Goal: Task Accomplishment & Management: Complete application form

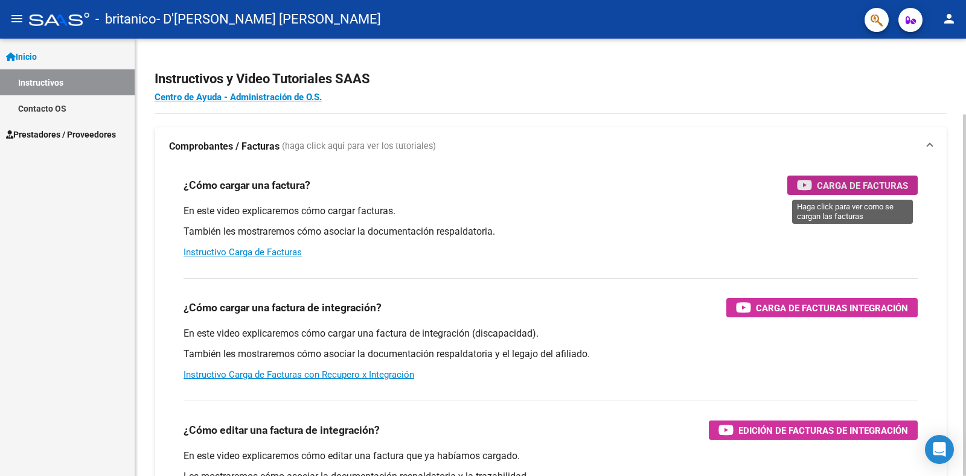
click at [866, 185] on span "Carga de Facturas" at bounding box center [862, 185] width 91 height 15
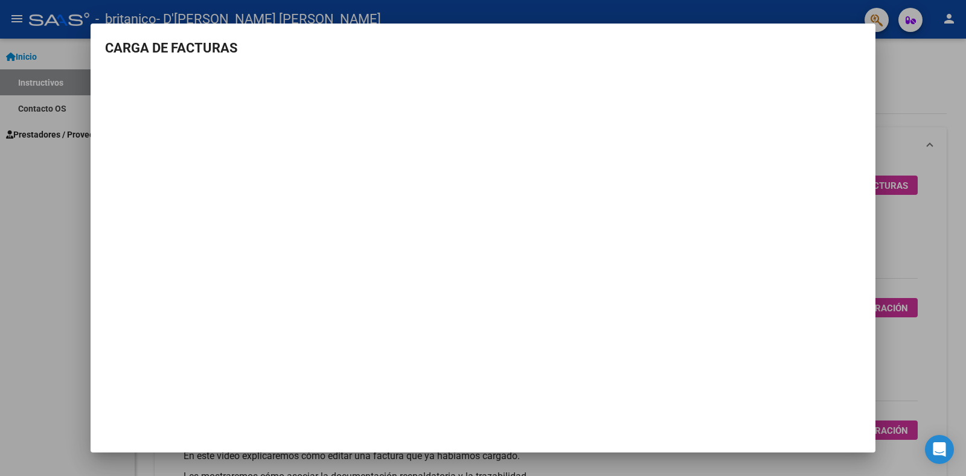
click at [3, 207] on div at bounding box center [483, 238] width 966 height 476
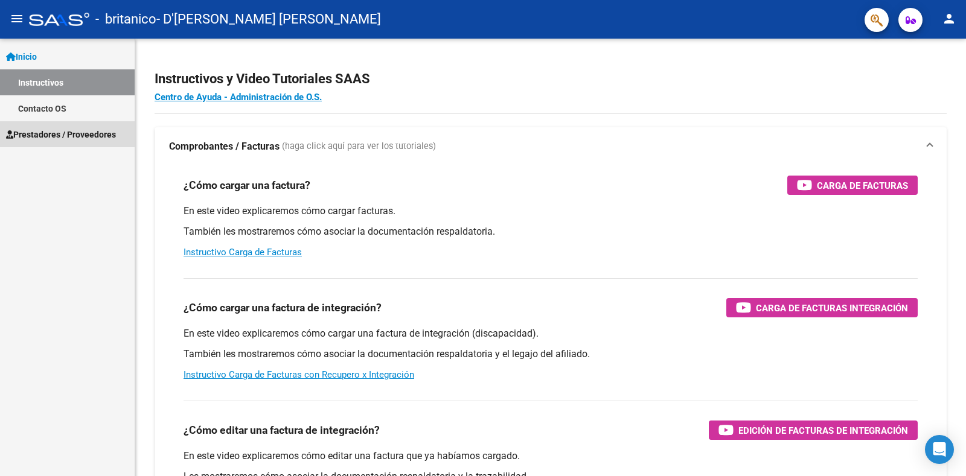
click at [54, 133] on span "Prestadores / Proveedores" at bounding box center [61, 134] width 110 height 13
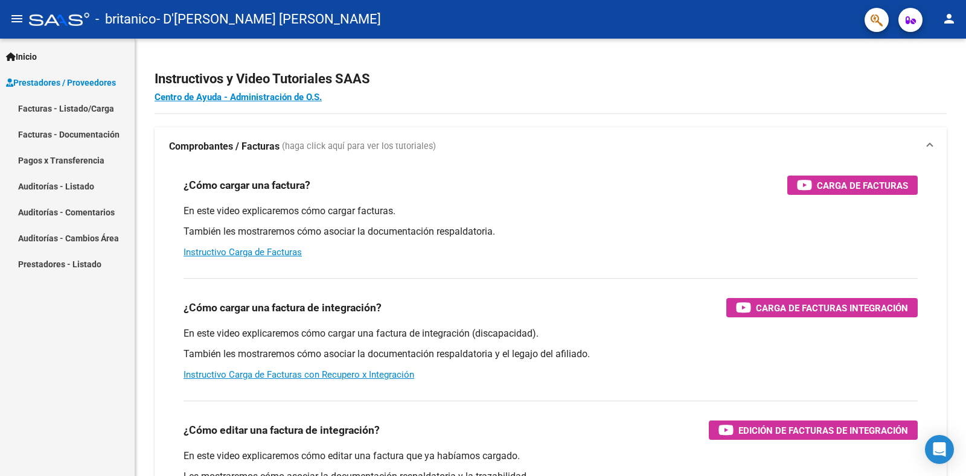
click at [72, 104] on link "Facturas - Listado/Carga" at bounding box center [67, 108] width 135 height 26
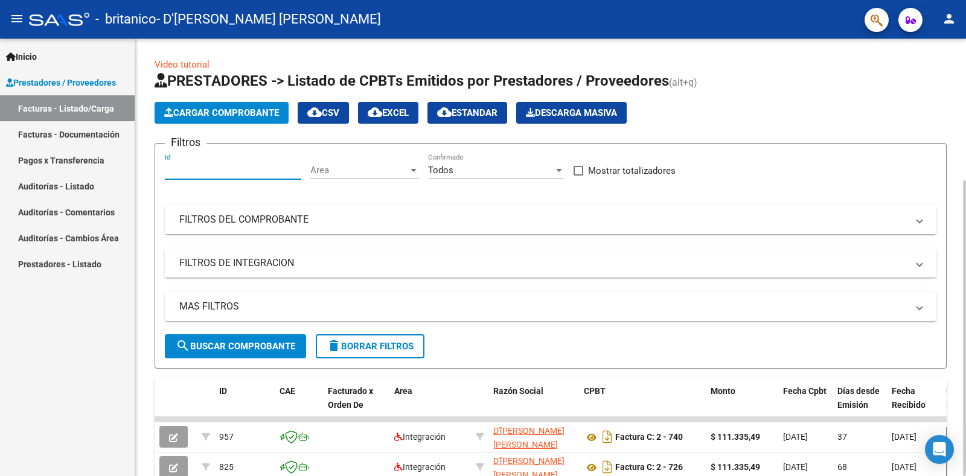
click at [237, 173] on input "Id" at bounding box center [233, 170] width 136 height 11
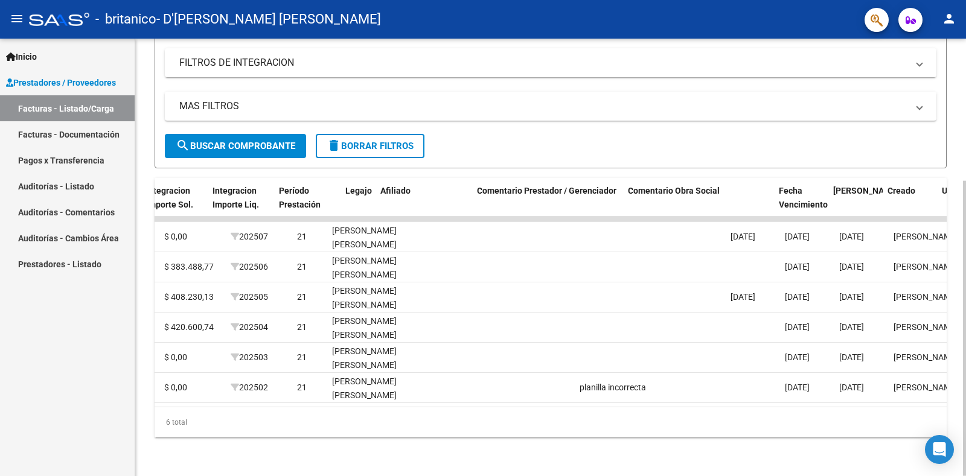
scroll to position [0, 1546]
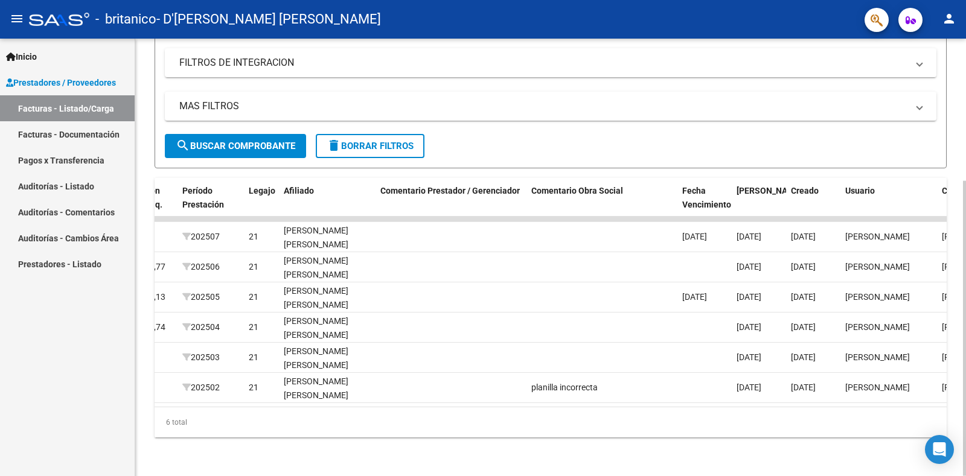
click at [949, 399] on div "Video tutorial PRESTADORES -> Listado de CPBTs Emitidos por Prestadores / Prove…" at bounding box center [550, 157] width 831 height 638
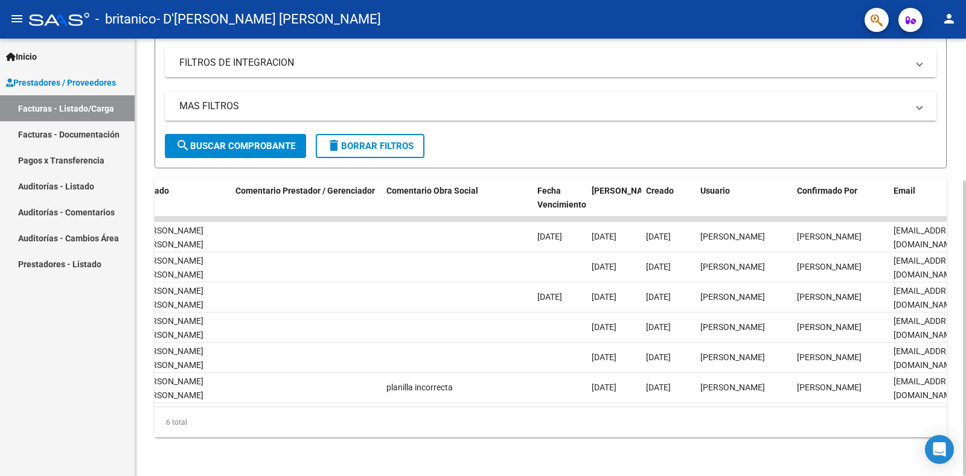
scroll to position [0, 1753]
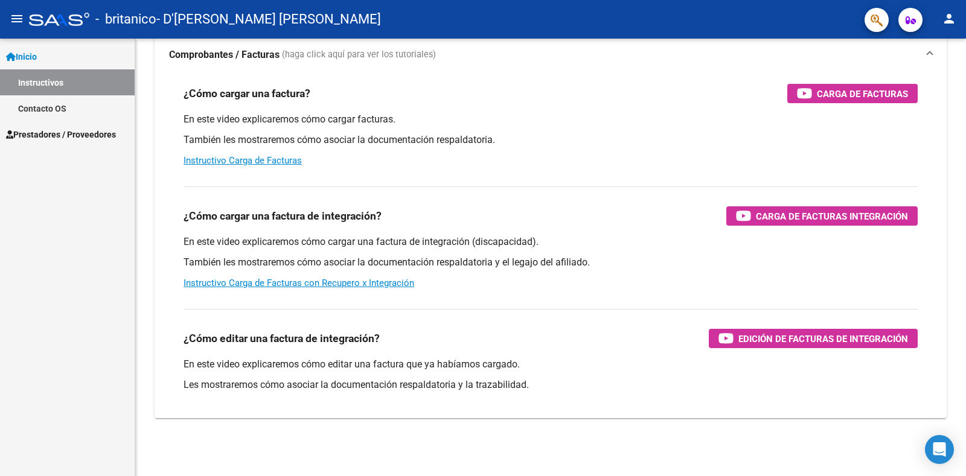
scroll to position [92, 0]
click at [67, 131] on span "Prestadores / Proveedores" at bounding box center [61, 134] width 110 height 13
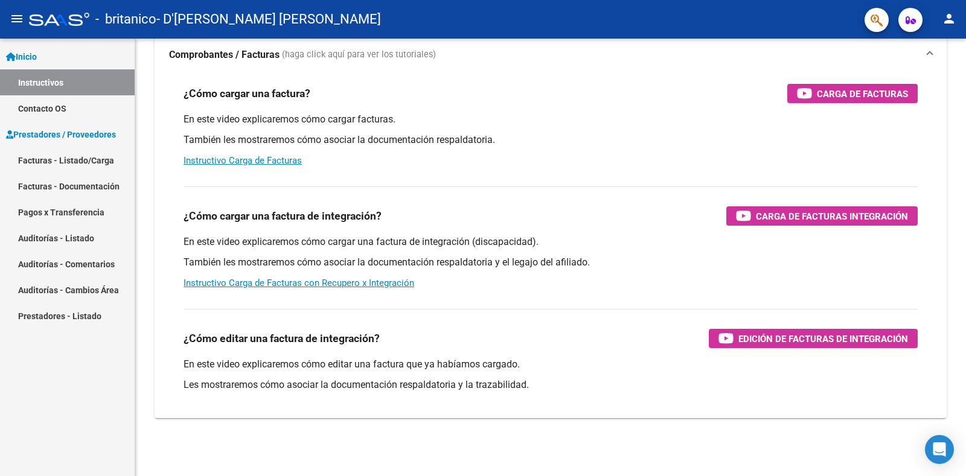
click at [67, 182] on link "Facturas - Documentación" at bounding box center [67, 186] width 135 height 26
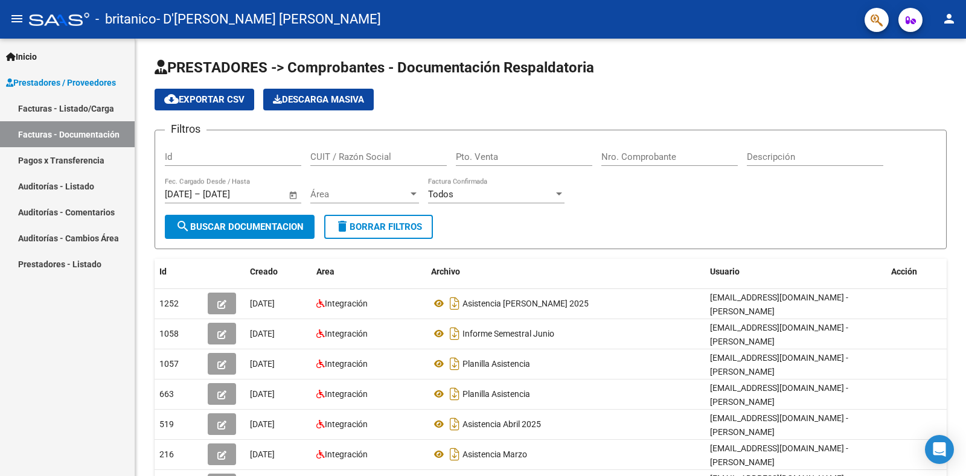
click at [75, 106] on link "Facturas - Listado/Carga" at bounding box center [67, 108] width 135 height 26
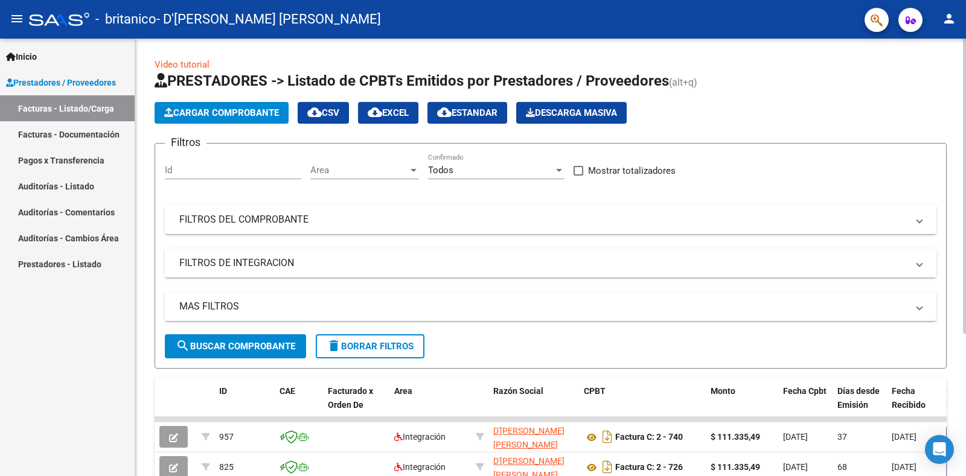
click at [258, 108] on span "Cargar Comprobante" at bounding box center [221, 112] width 115 height 11
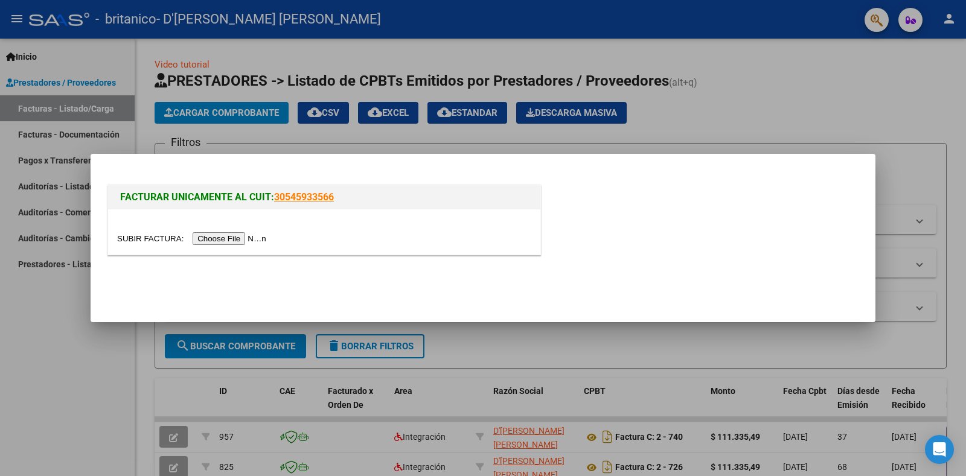
click at [238, 240] on input "file" at bounding box center [193, 238] width 153 height 13
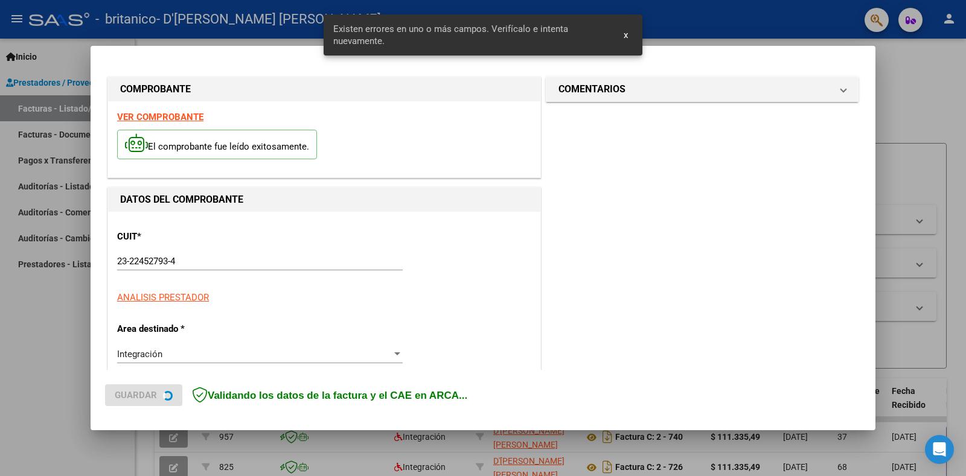
scroll to position [243, 0]
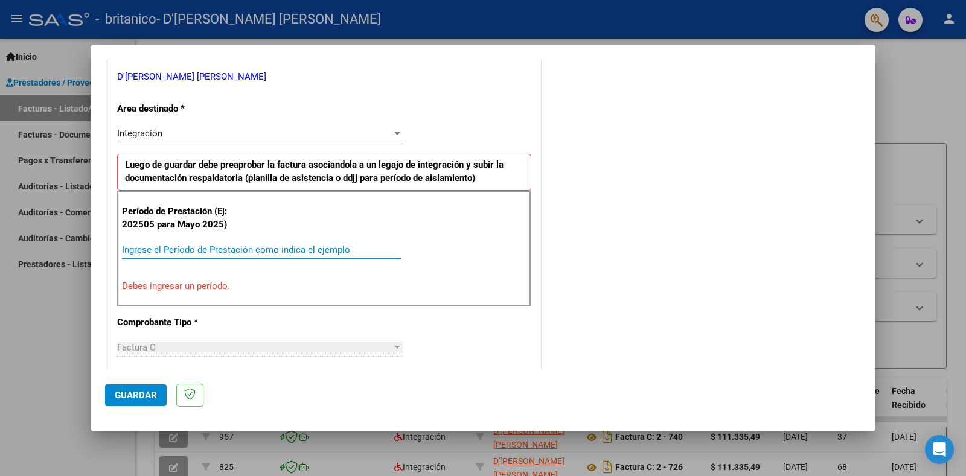
click at [233, 245] on input "Ingrese el Período de Prestación como indica el ejemplo" at bounding box center [261, 250] width 279 height 11
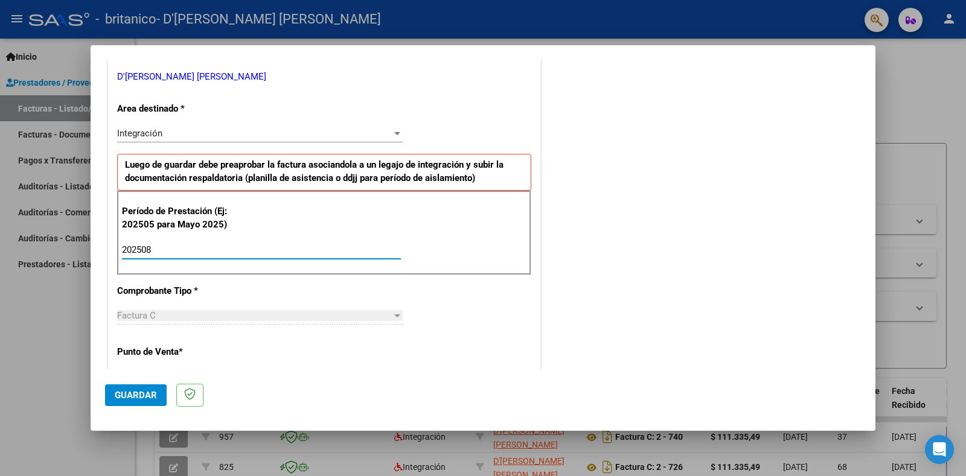
type input "202508"
click at [394, 315] on div at bounding box center [397, 316] width 6 height 3
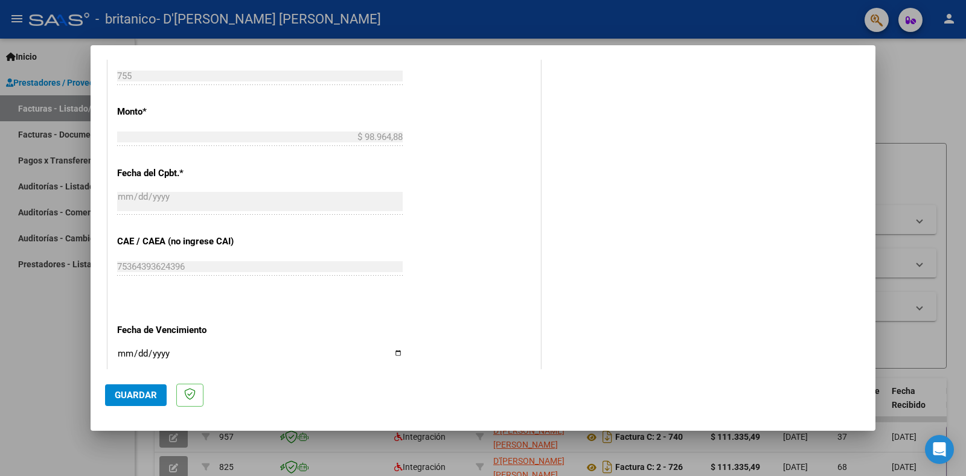
scroll to position [665, 0]
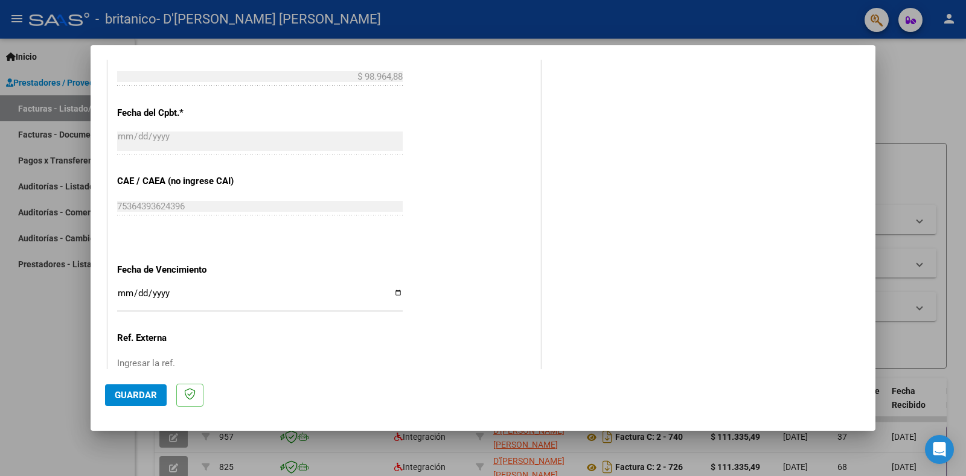
click at [394, 289] on input "Ingresar la fecha" at bounding box center [260, 298] width 286 height 19
type input "[DATE]"
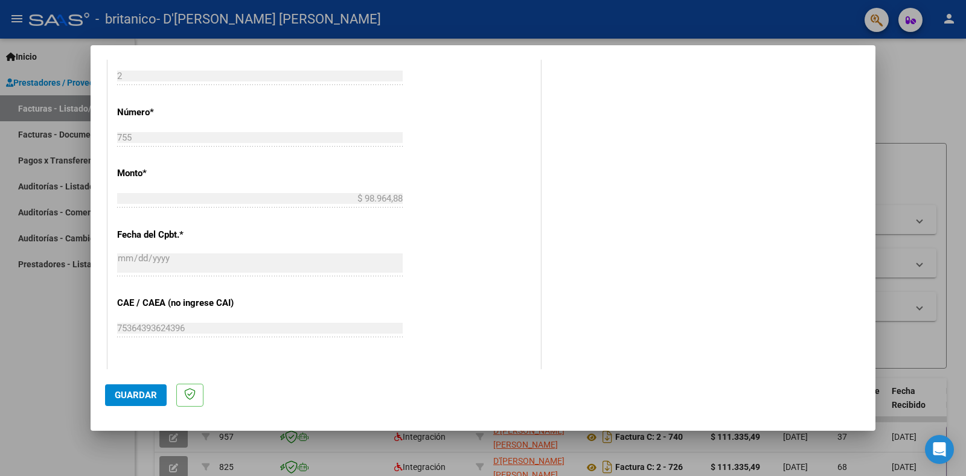
scroll to position [725, 0]
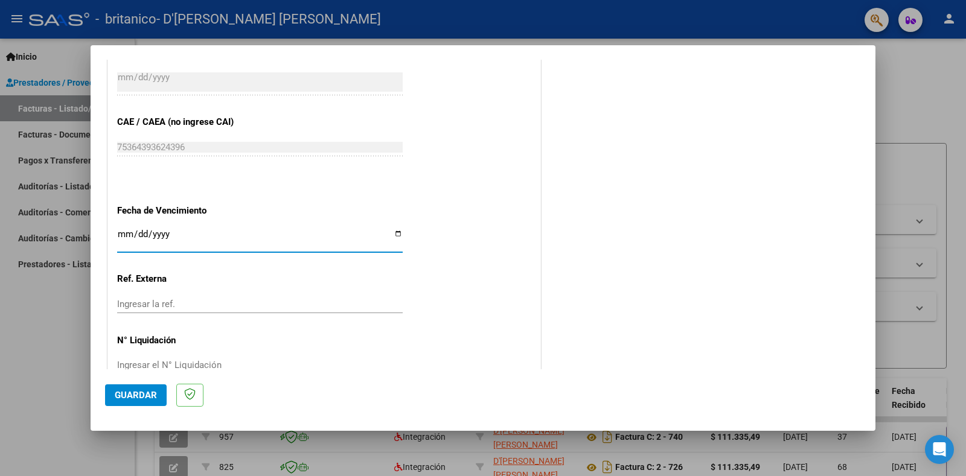
click at [123, 394] on span "Guardar" at bounding box center [136, 395] width 42 height 11
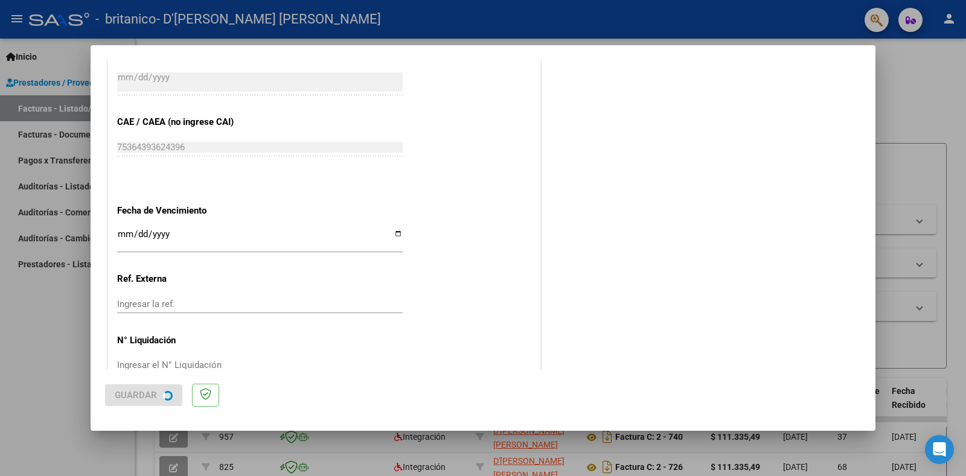
scroll to position [0, 0]
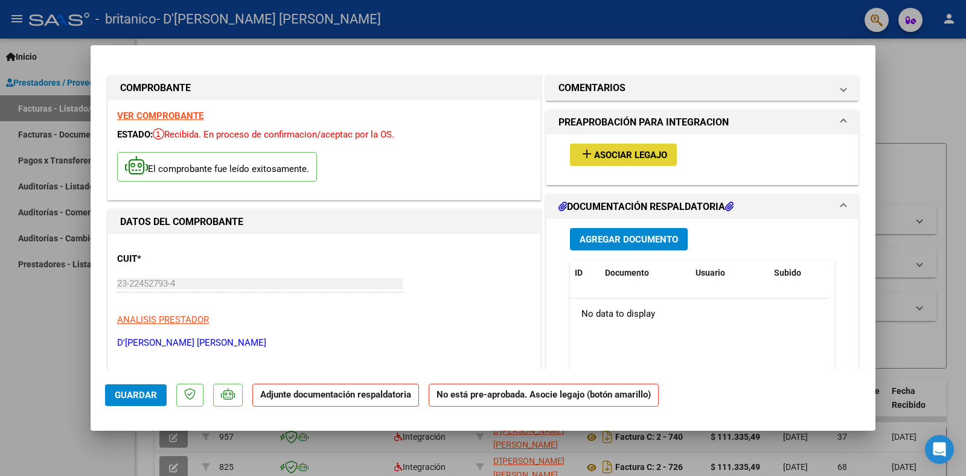
click at [630, 152] on span "Asociar Legajo" at bounding box center [630, 155] width 73 height 11
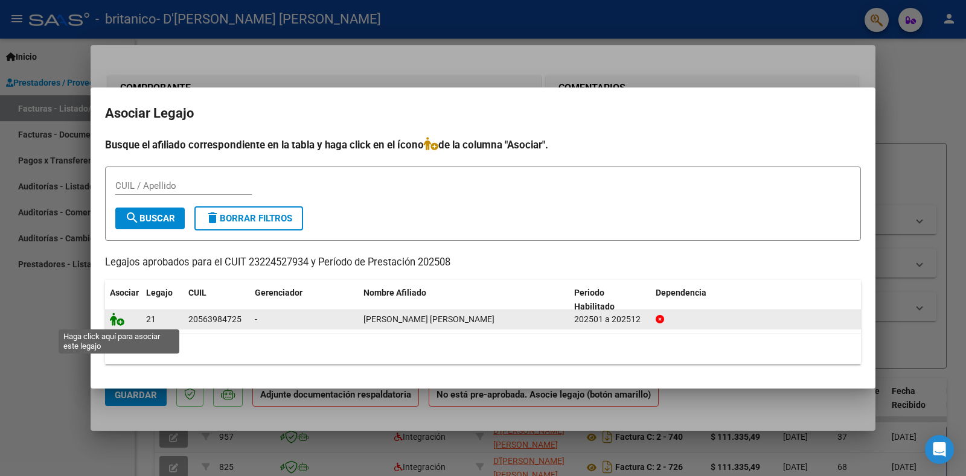
click at [115, 318] on icon at bounding box center [117, 319] width 14 height 13
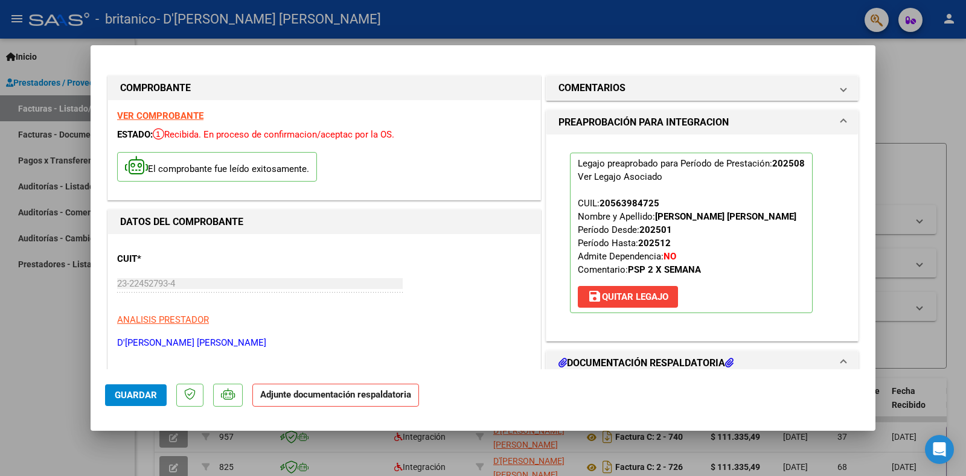
scroll to position [181, 0]
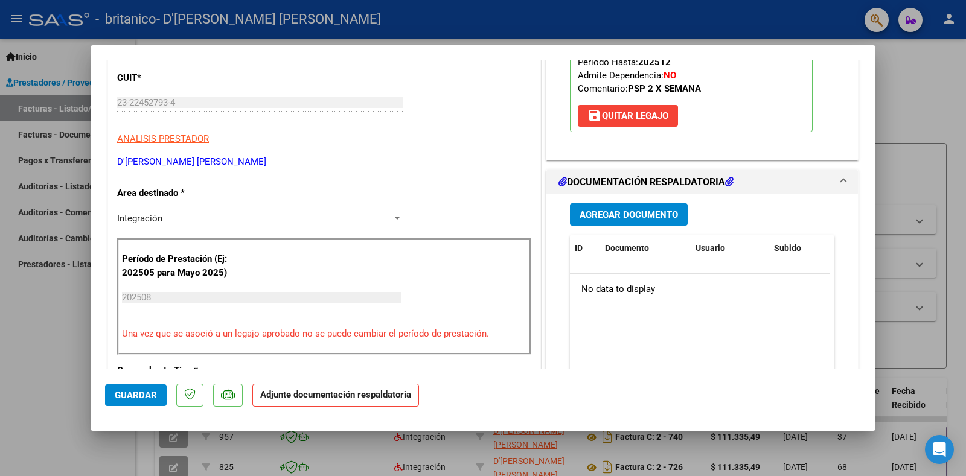
click at [604, 216] on span "Agregar Documento" at bounding box center [629, 215] width 98 height 11
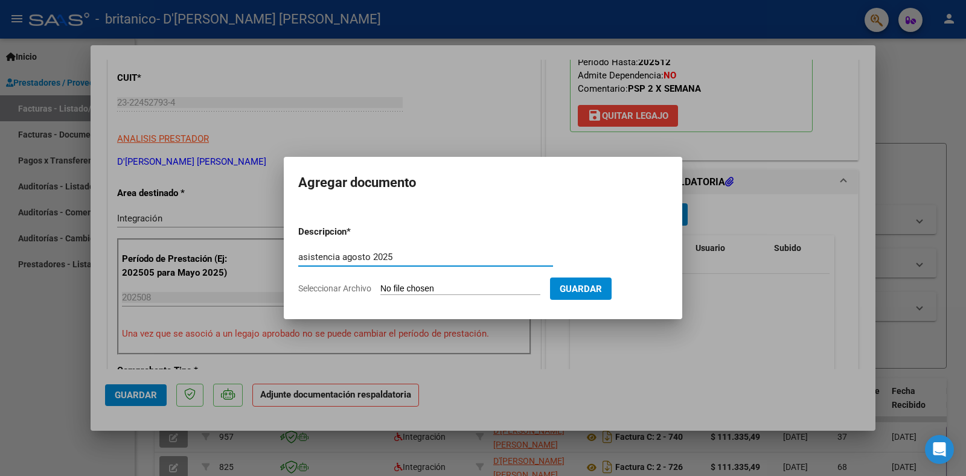
type input "asistencia agosto 2025"
click at [426, 289] on input "Seleccionar Archivo" at bounding box center [460, 289] width 160 height 11
type input "C:\fakepath\asistencia agosto (19).pdf"
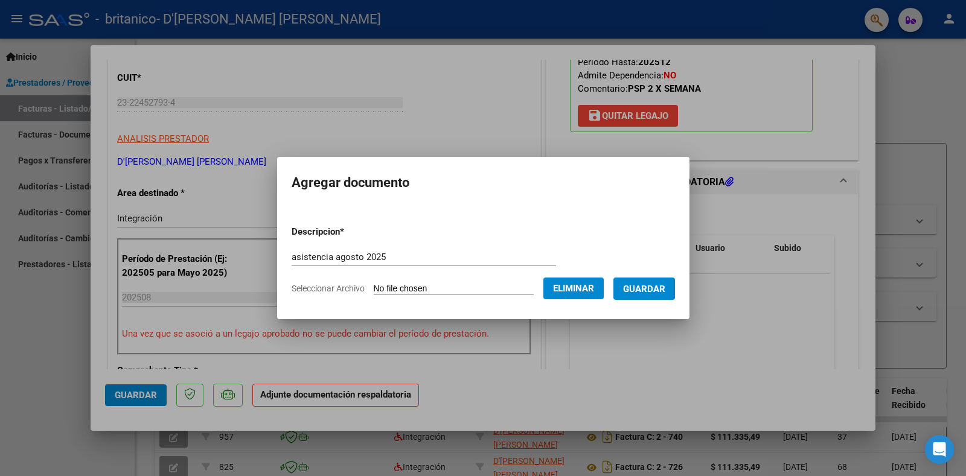
click at [621, 284] on button "Guardar" at bounding box center [644, 289] width 62 height 22
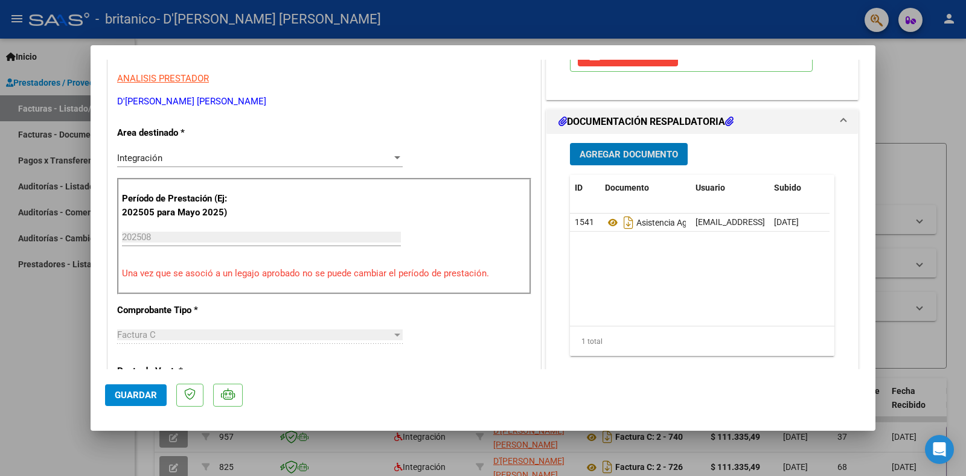
scroll to position [483, 0]
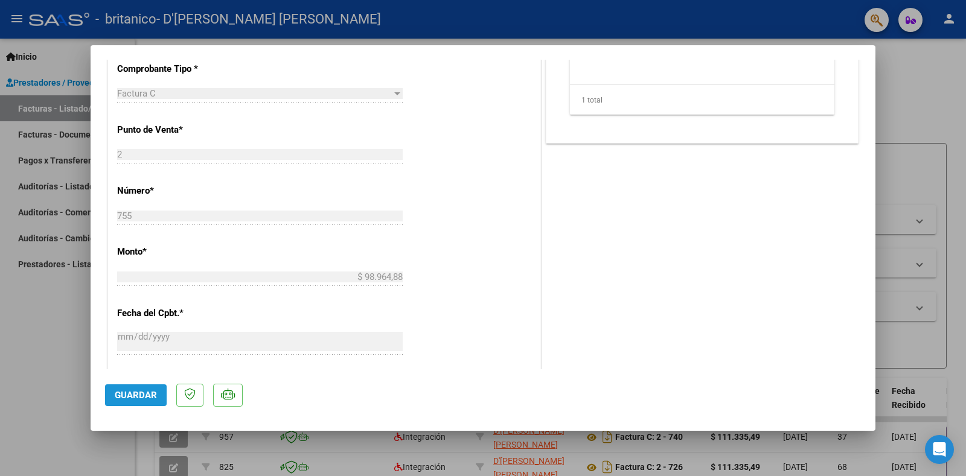
click at [149, 392] on span "Guardar" at bounding box center [136, 395] width 42 height 11
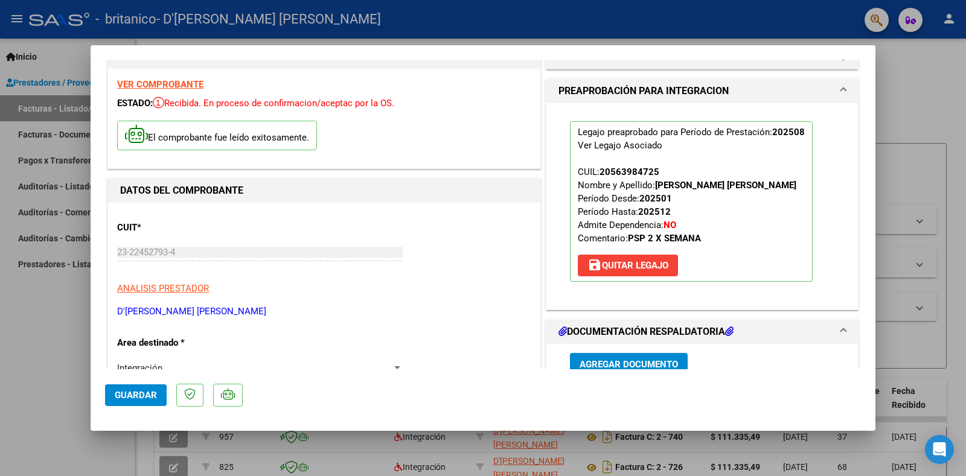
scroll to position [0, 0]
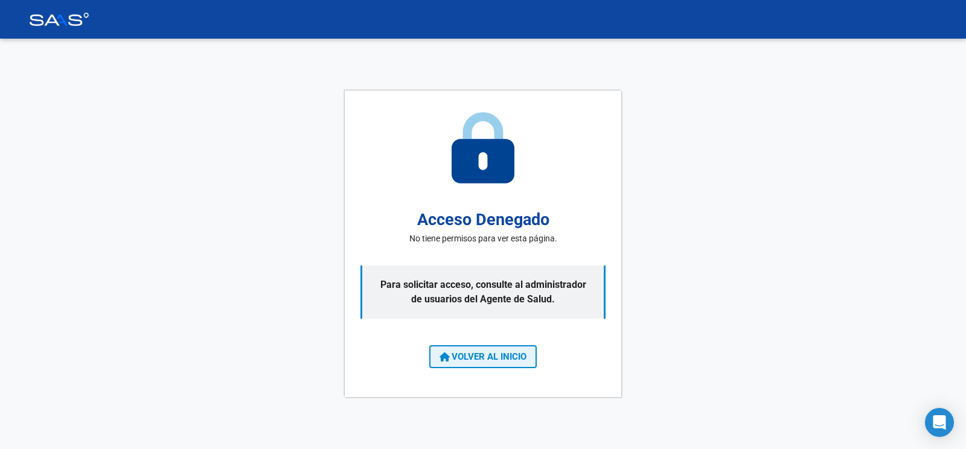
click at [453, 356] on span "VOLVER AL INICIO" at bounding box center [483, 356] width 87 height 11
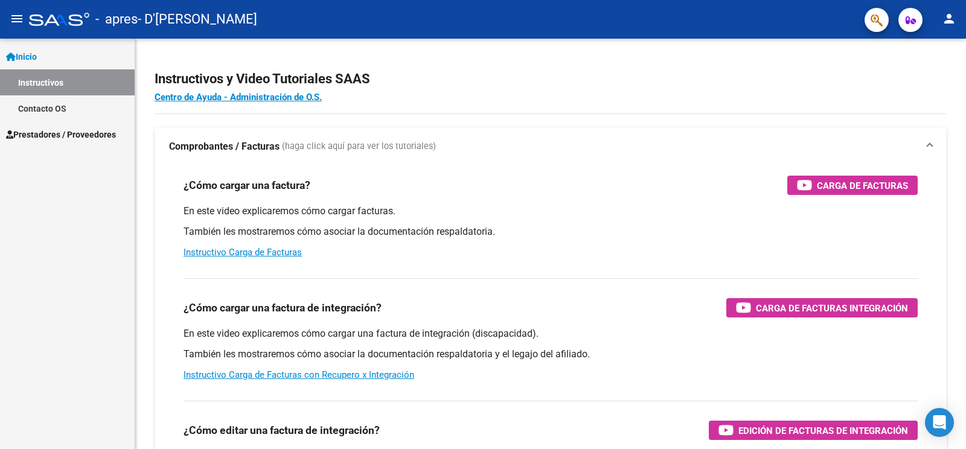
click at [102, 139] on span "Prestadores / Proveedores" at bounding box center [61, 134] width 110 height 13
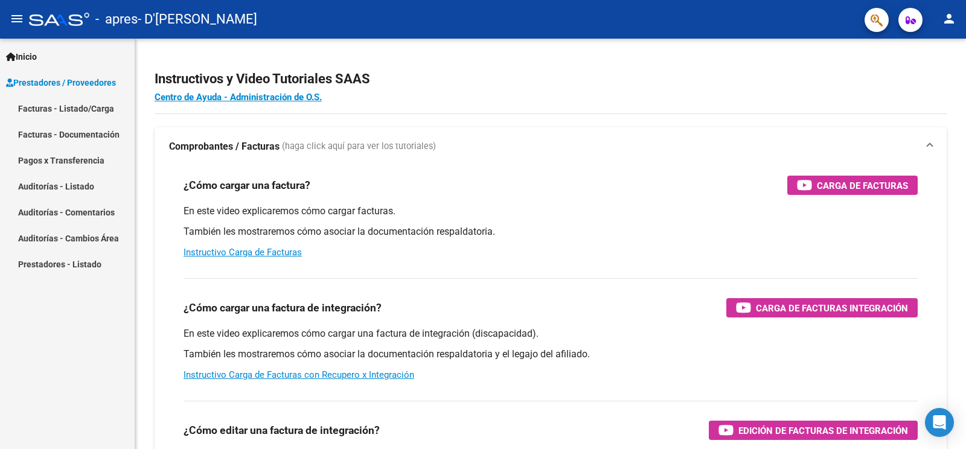
click at [115, 106] on link "Facturas - Listado/Carga" at bounding box center [67, 108] width 135 height 26
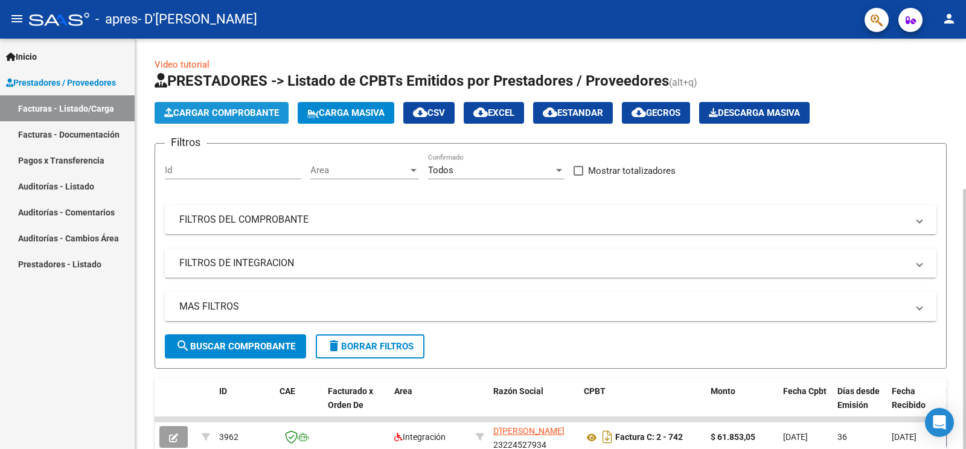
click at [256, 113] on span "Cargar Comprobante" at bounding box center [221, 112] width 115 height 11
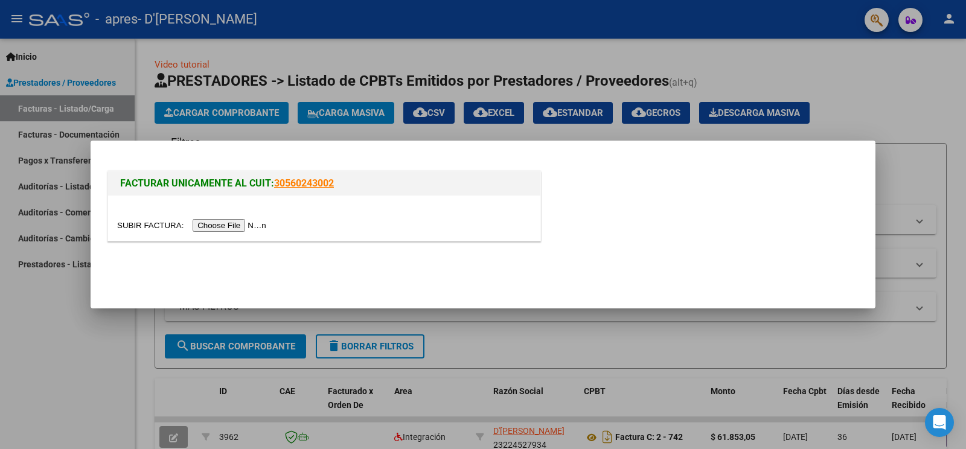
click at [222, 222] on input "file" at bounding box center [193, 225] width 153 height 13
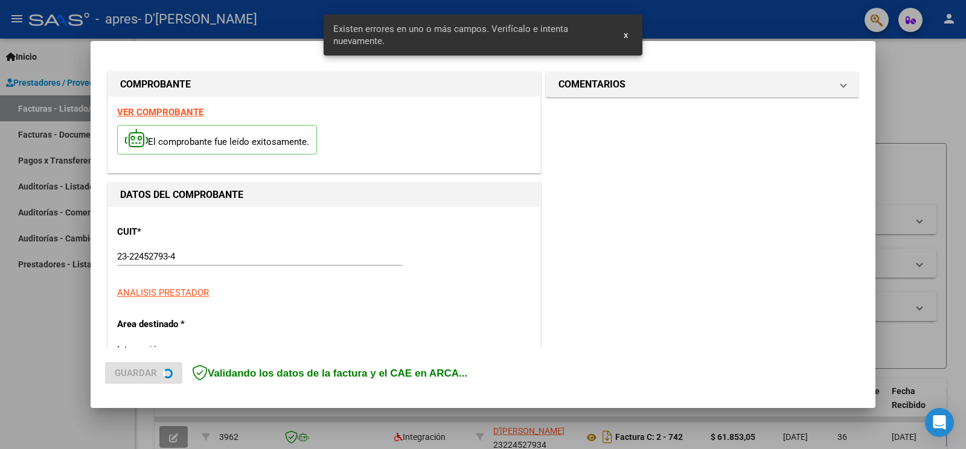
scroll to position [275, 0]
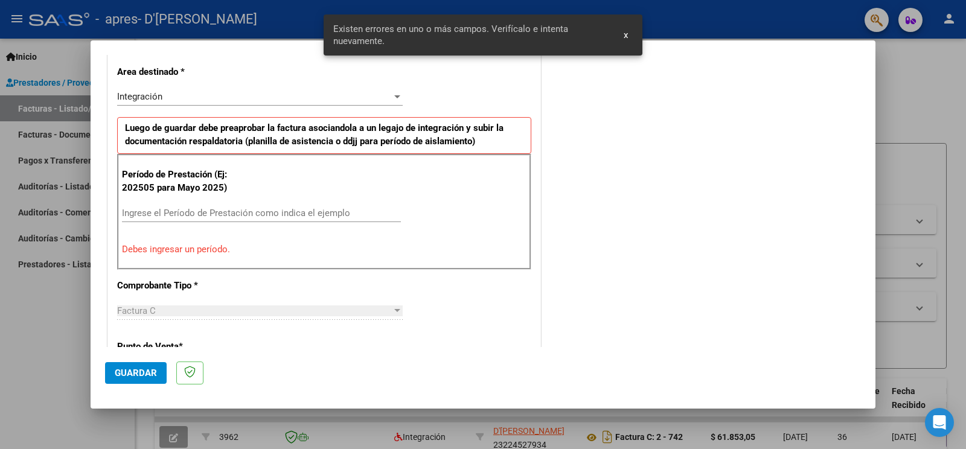
click at [614, 253] on div "COMENTARIOS Comentarios del Prestador / Gerenciador:" at bounding box center [702, 333] width 318 height 1081
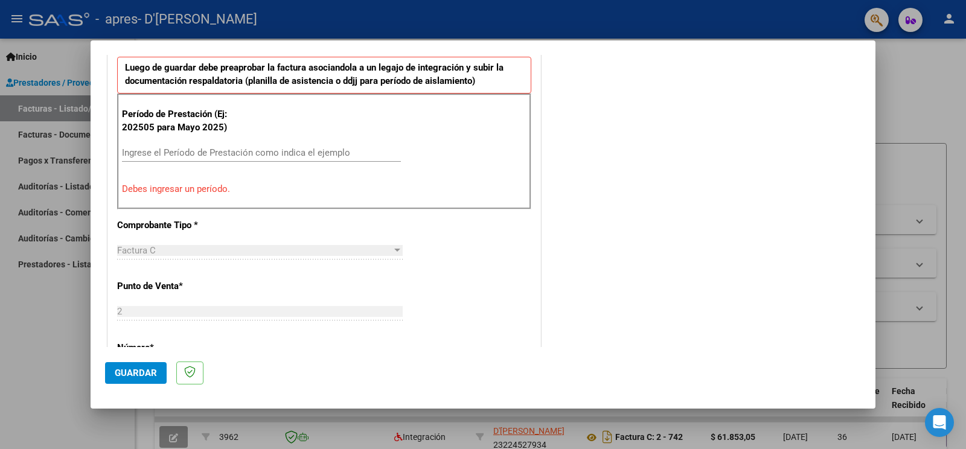
scroll to position [395, 0]
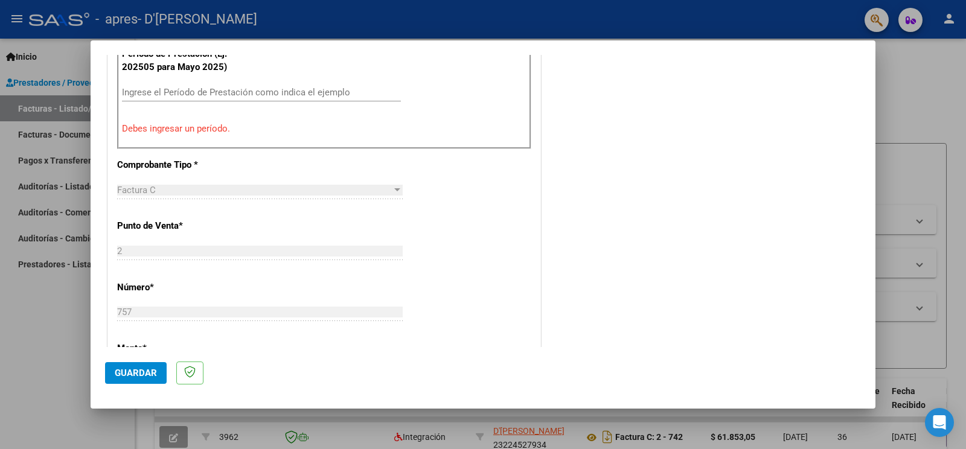
click at [274, 189] on div "Factura C" at bounding box center [254, 190] width 275 height 11
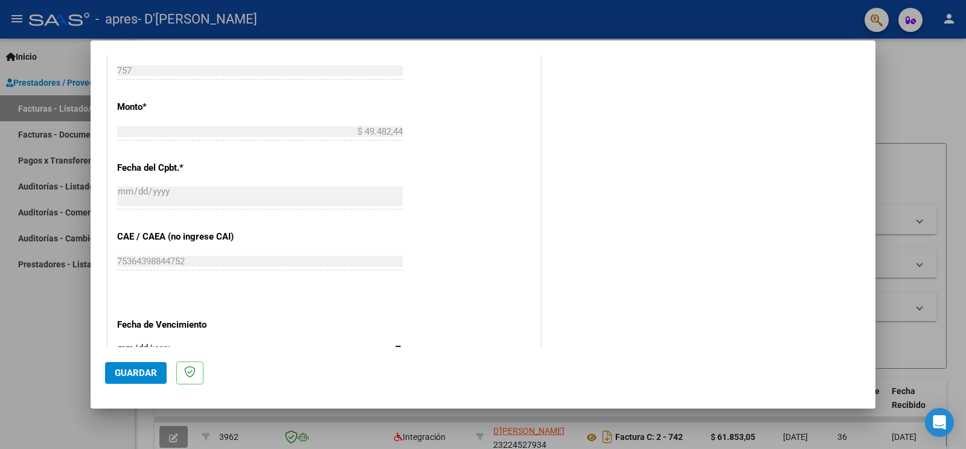
scroll to position [697, 0]
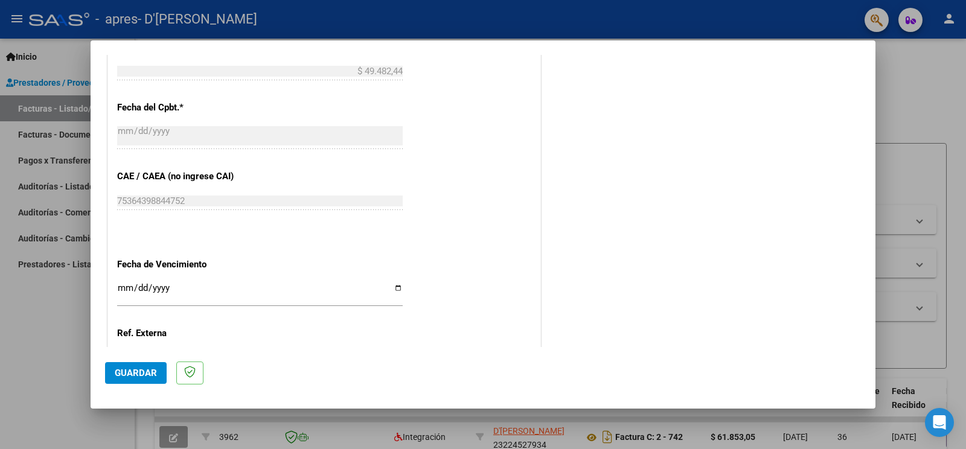
click at [390, 284] on input "Ingresar la fecha" at bounding box center [260, 292] width 286 height 19
click at [392, 283] on input "Ingresar la fecha" at bounding box center [260, 292] width 286 height 19
type input "[DATE]"
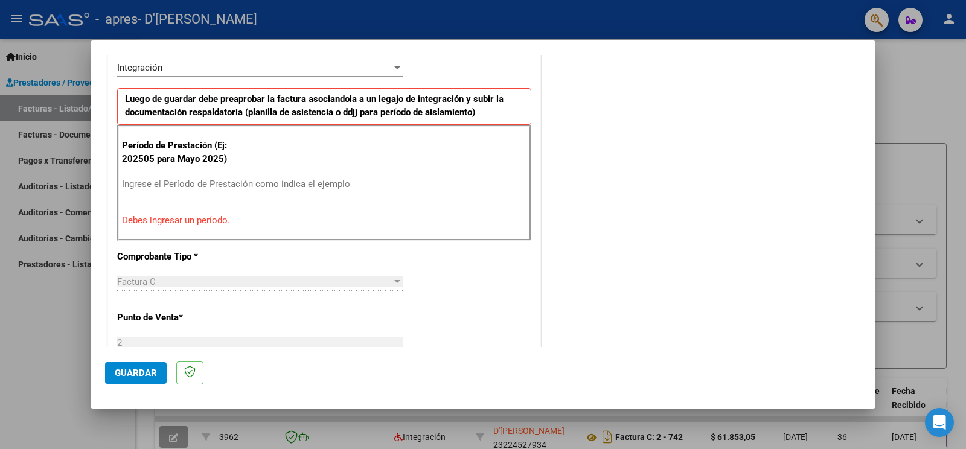
scroll to position [243, 0]
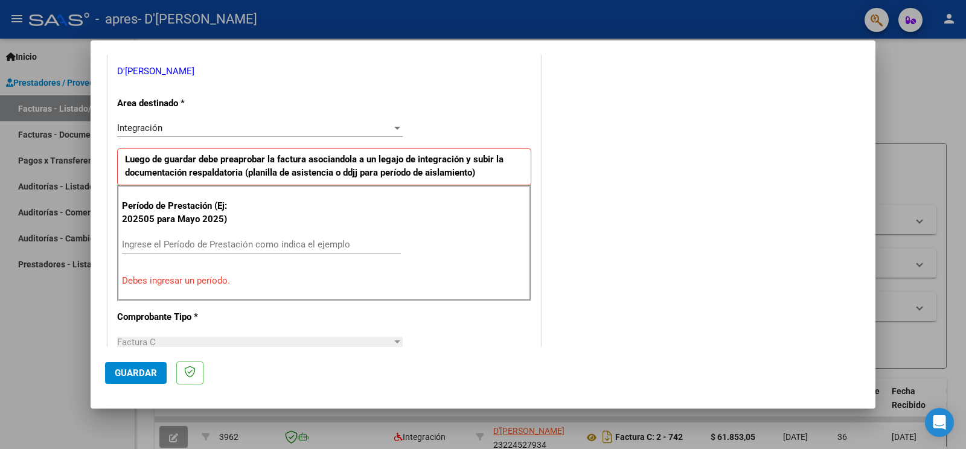
click at [283, 241] on input "Ingrese el Período de Prestación como indica el ejemplo" at bounding box center [261, 244] width 279 height 11
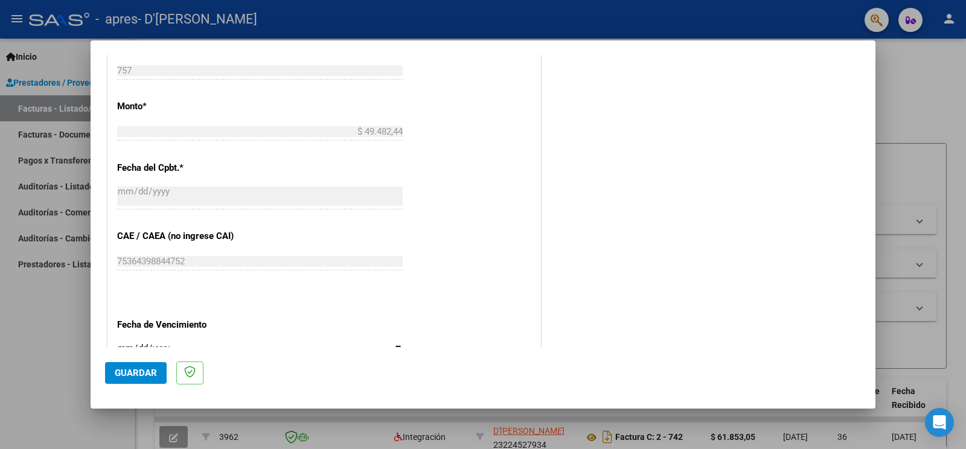
scroll to position [666, 0]
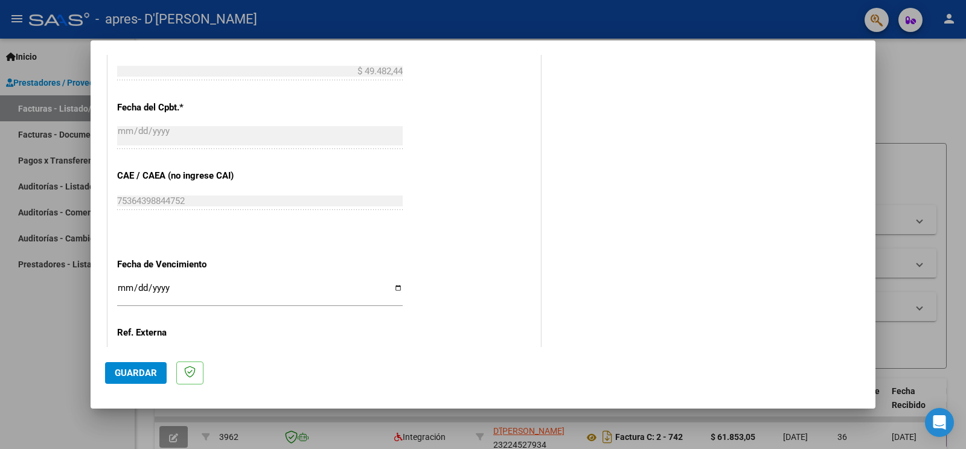
type input "202508"
click at [135, 371] on span "Guardar" at bounding box center [136, 373] width 42 height 11
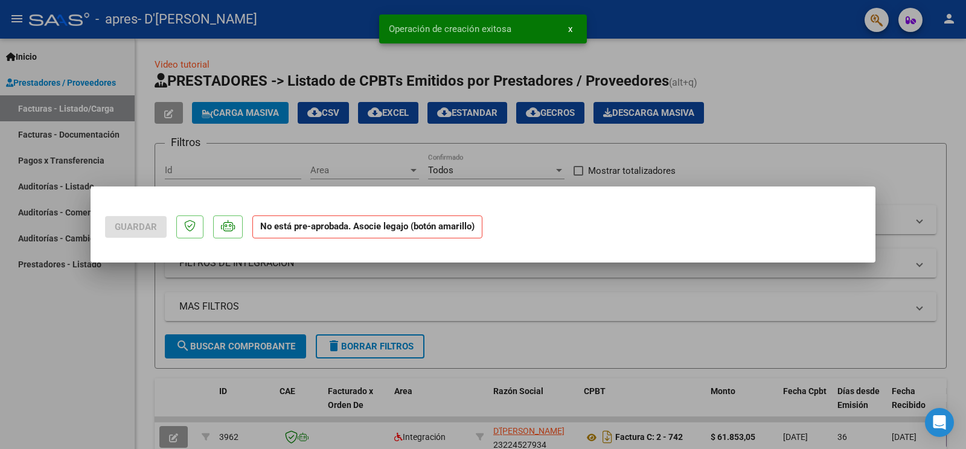
scroll to position [0, 0]
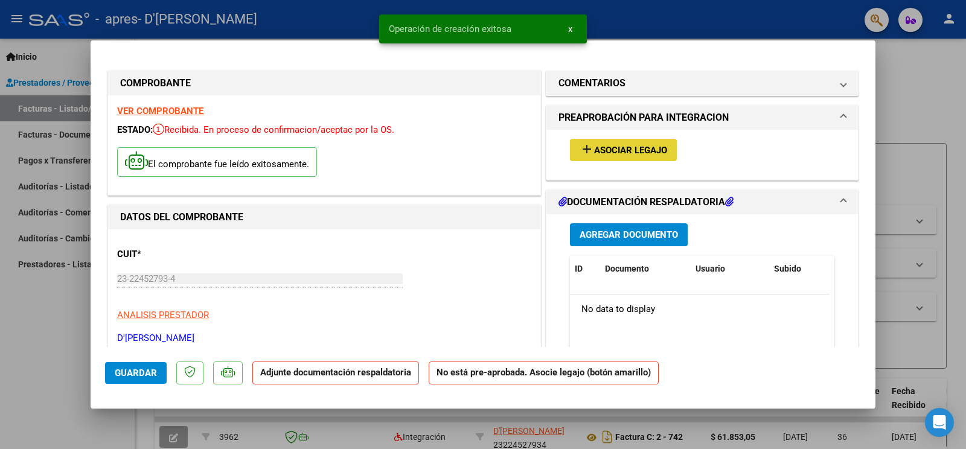
click at [594, 147] on span "Asociar Legajo" at bounding box center [630, 150] width 73 height 11
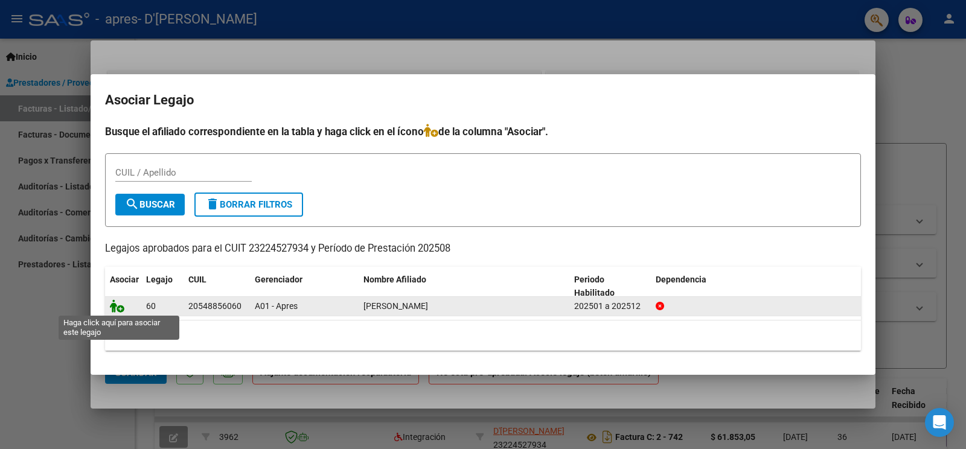
click at [114, 307] on icon at bounding box center [117, 305] width 14 height 13
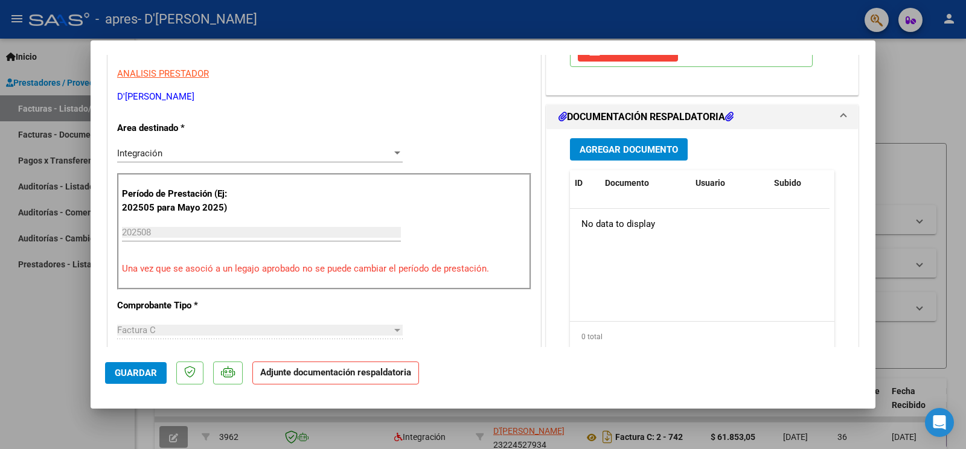
scroll to position [121, 0]
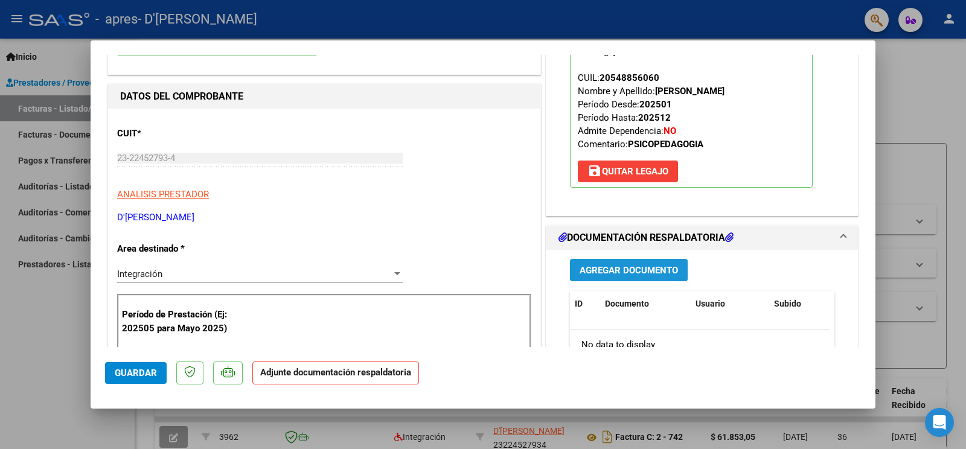
click at [616, 269] on span "Agregar Documento" at bounding box center [629, 270] width 98 height 11
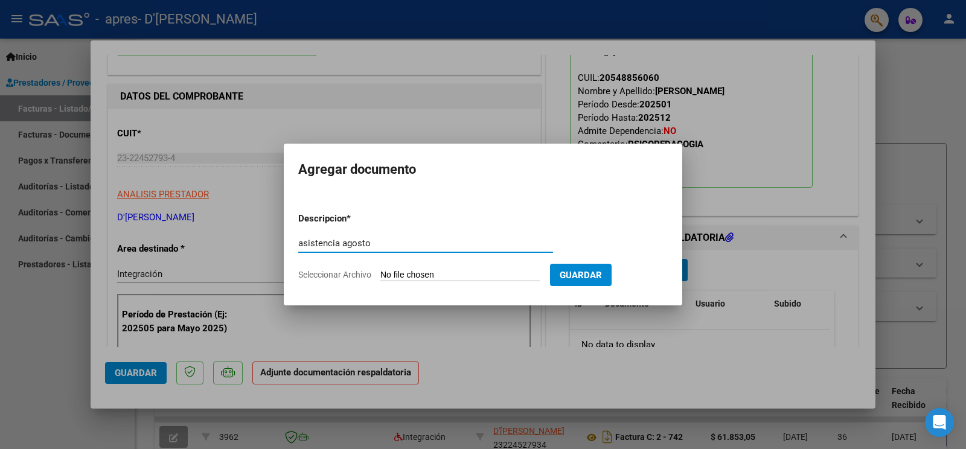
type input "asistencia agosto"
click at [442, 276] on input "Seleccionar Archivo" at bounding box center [460, 275] width 160 height 11
type input "C:\fakepath\asistencia agosto (23).pdf"
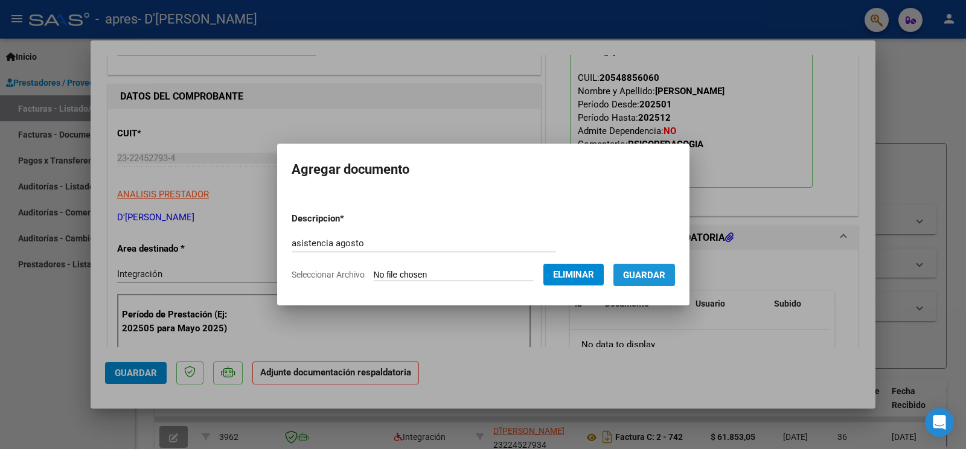
click at [629, 277] on span "Guardar" at bounding box center [644, 275] width 42 height 11
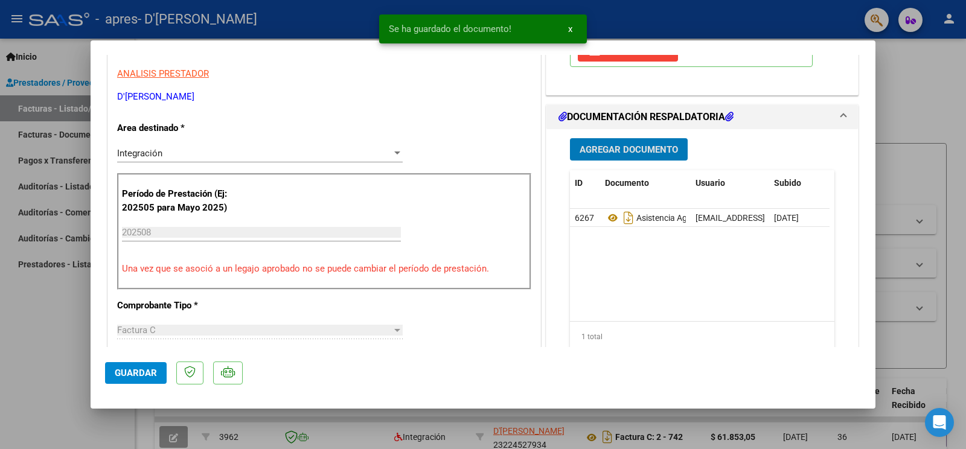
scroll to position [302, 0]
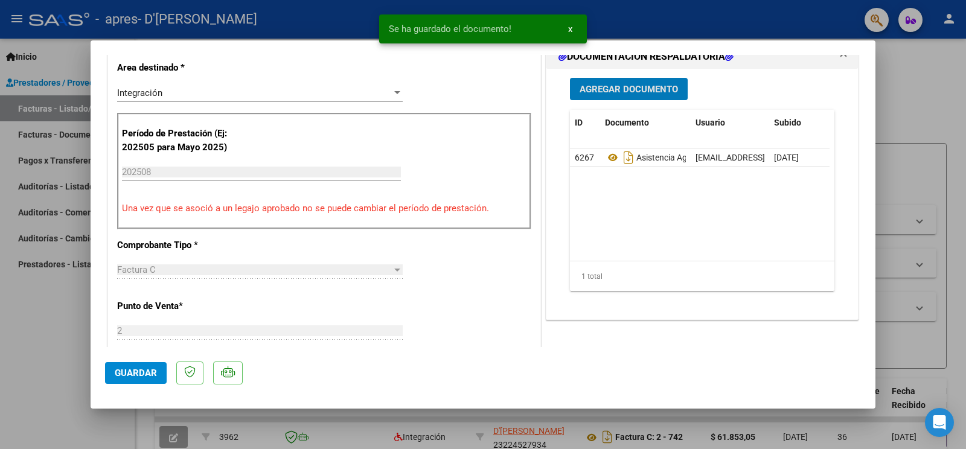
click at [144, 377] on span "Guardar" at bounding box center [136, 373] width 42 height 11
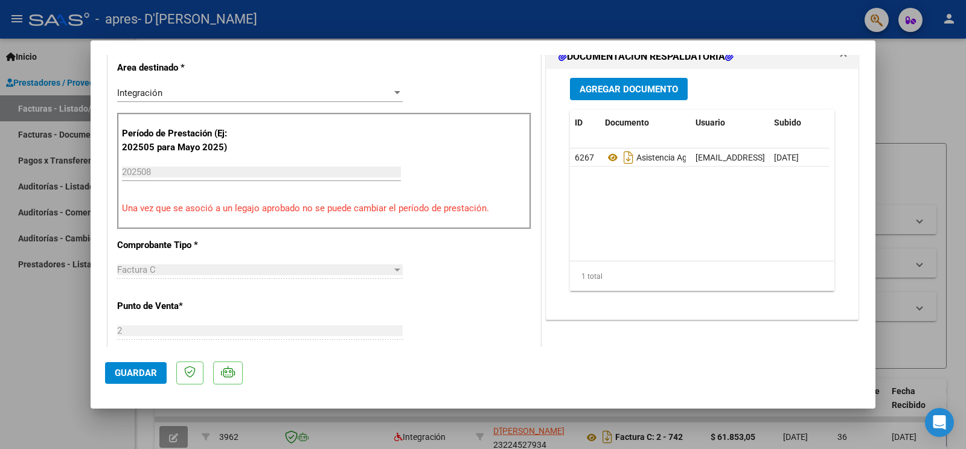
scroll to position [0, 0]
